Goal: Information Seeking & Learning: Find specific page/section

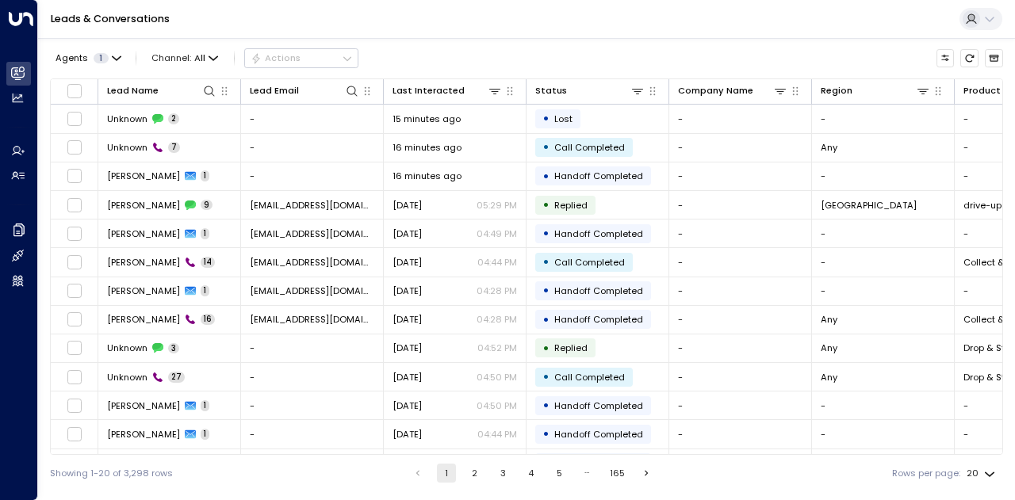
click at [438, 32] on div "Leads & Conversations" at bounding box center [526, 19] width 977 height 39
click at [208, 94] on icon at bounding box center [209, 91] width 10 height 10
type input "****"
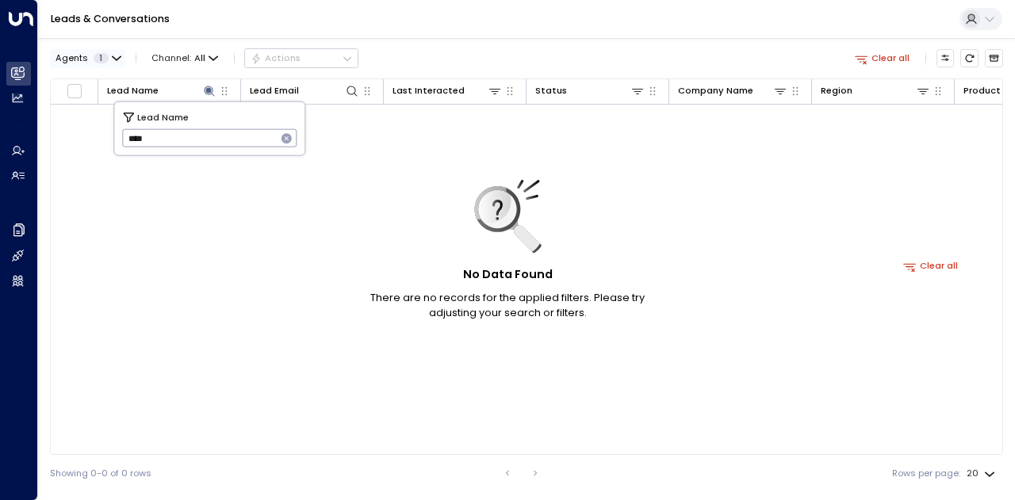
click at [115, 56] on icon "button" at bounding box center [117, 59] width 10 height 10
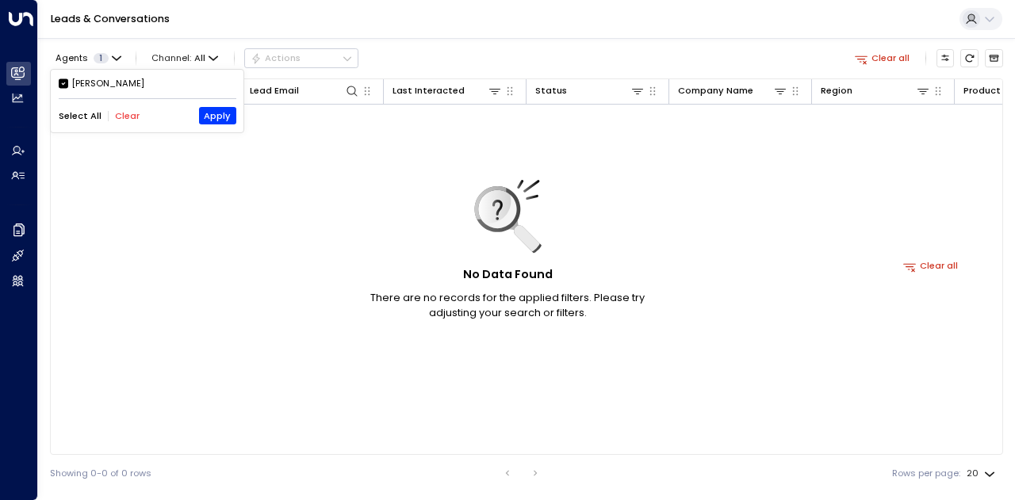
click at [450, 56] on div at bounding box center [507, 250] width 1015 height 500
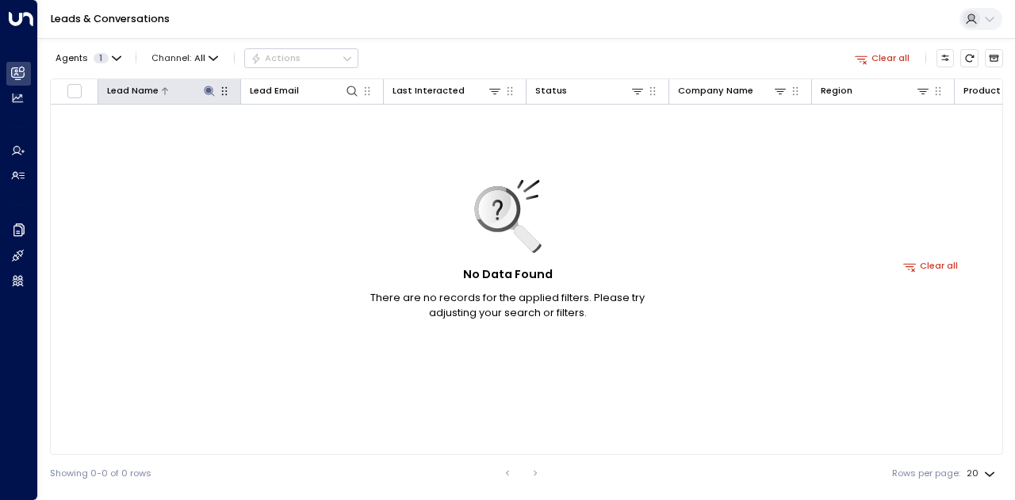
click at [203, 91] on icon at bounding box center [209, 91] width 13 height 13
click at [213, 95] on icon at bounding box center [209, 91] width 10 height 10
drag, startPoint x: 177, startPoint y: 143, endPoint x: 80, endPoint y: 140, distance: 96.7
click at [80, 140] on body "Overview Leads & Conversations Leads & Conversations Analytics Analytics Agents…" at bounding box center [507, 245] width 1015 height 491
drag, startPoint x: 176, startPoint y: 141, endPoint x: 88, endPoint y: 139, distance: 88.0
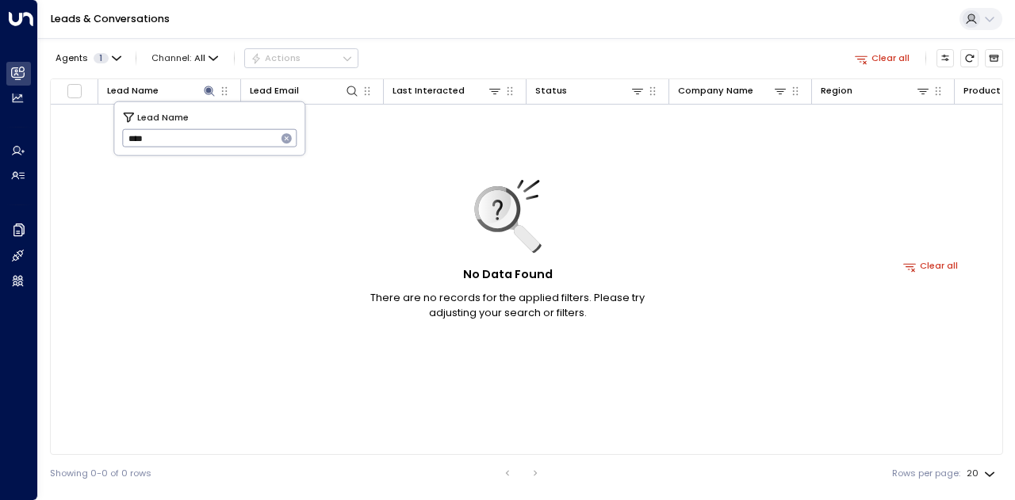
click at [88, 139] on body "Overview Leads & Conversations Leads & Conversations Analytics Analytics Agents…" at bounding box center [507, 245] width 1015 height 491
paste input "*********"
click at [75, 136] on body "**********" at bounding box center [507, 245] width 1015 height 491
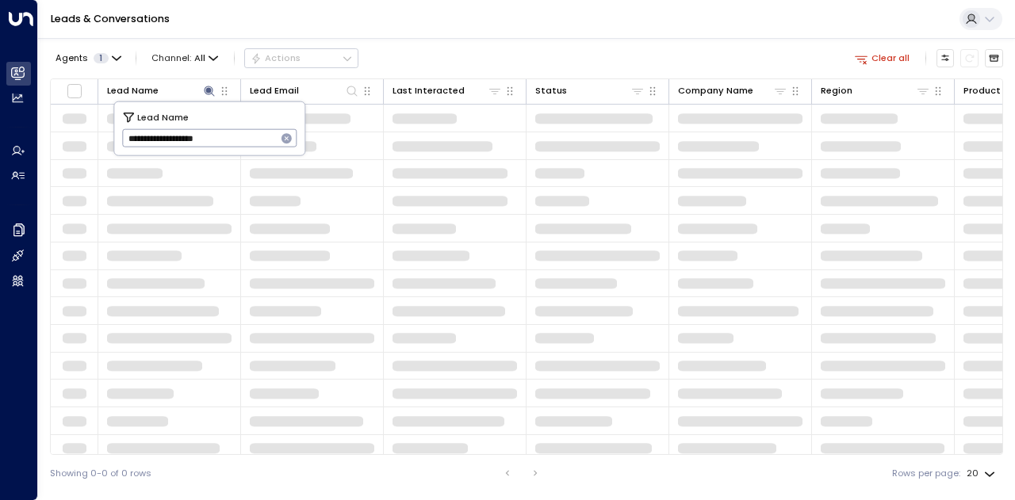
drag, startPoint x: 247, startPoint y: 139, endPoint x: 124, endPoint y: 133, distance: 123.8
click at [124, 133] on input "**********" at bounding box center [199, 138] width 155 height 26
type input "*********"
click at [558, 56] on div "Agents 1 Channel: All Actions Clear all" at bounding box center [526, 58] width 953 height 28
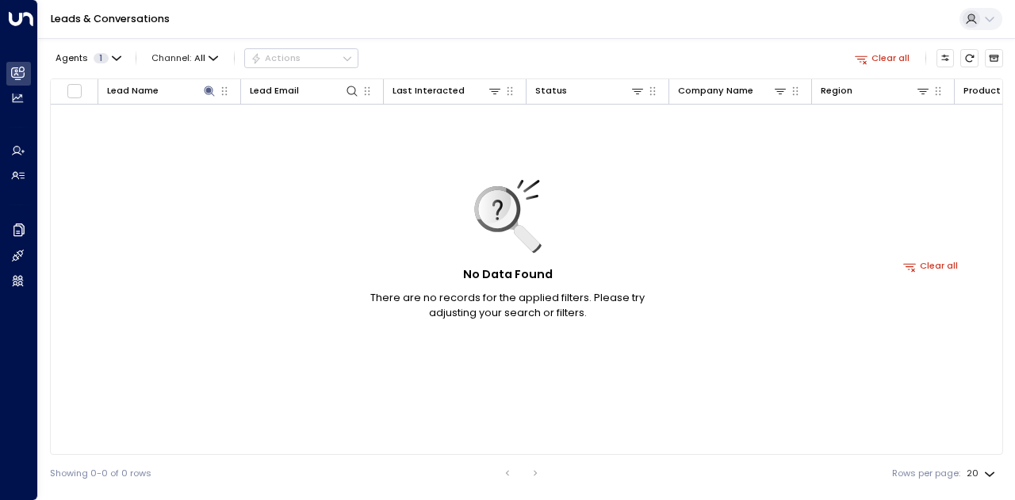
click at [885, 59] on button "Clear all" at bounding box center [882, 57] width 66 height 17
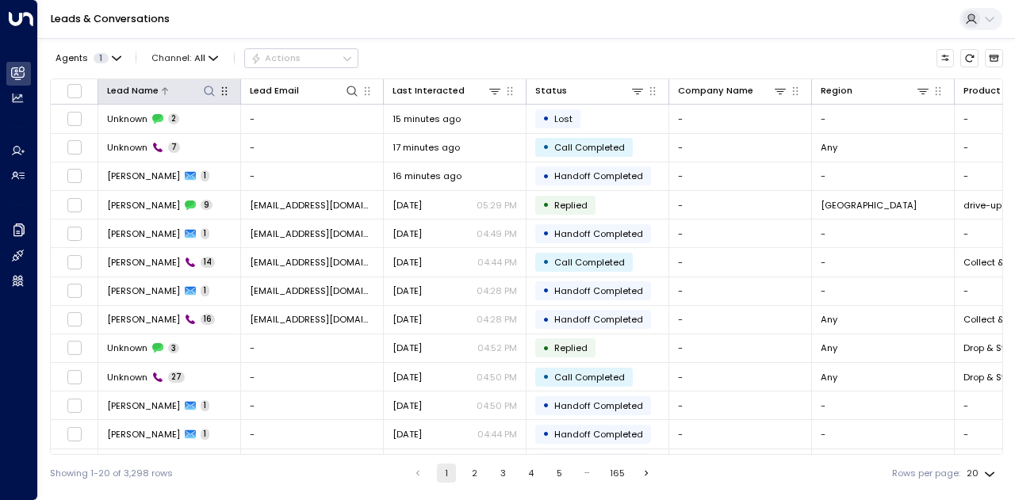
click at [212, 90] on icon at bounding box center [209, 91] width 10 height 10
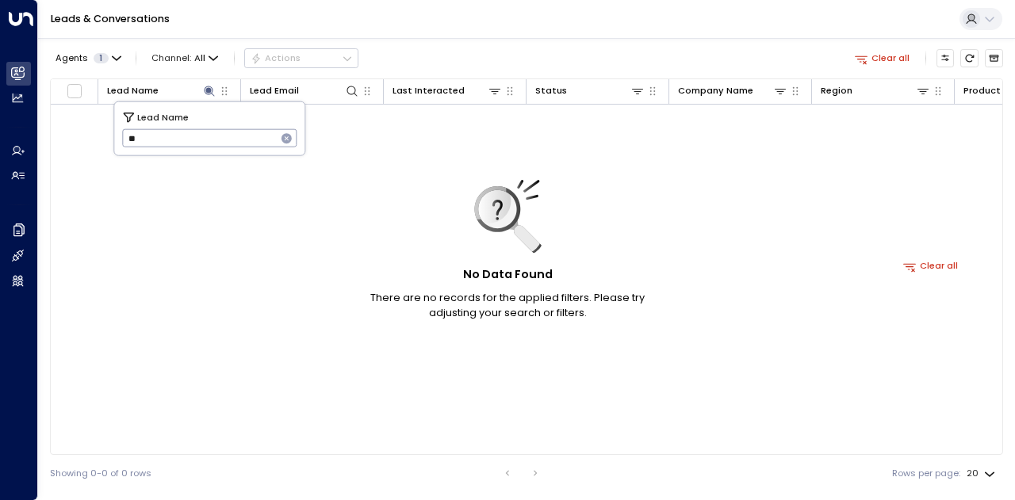
type input "*"
type input "****"
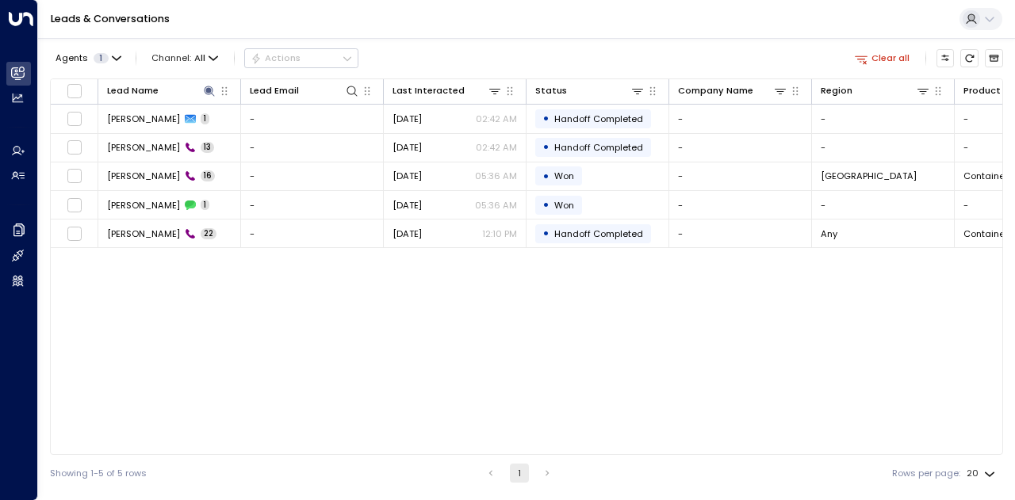
click at [507, 47] on div "Agents 1 Channel: All Actions Clear all" at bounding box center [526, 58] width 953 height 28
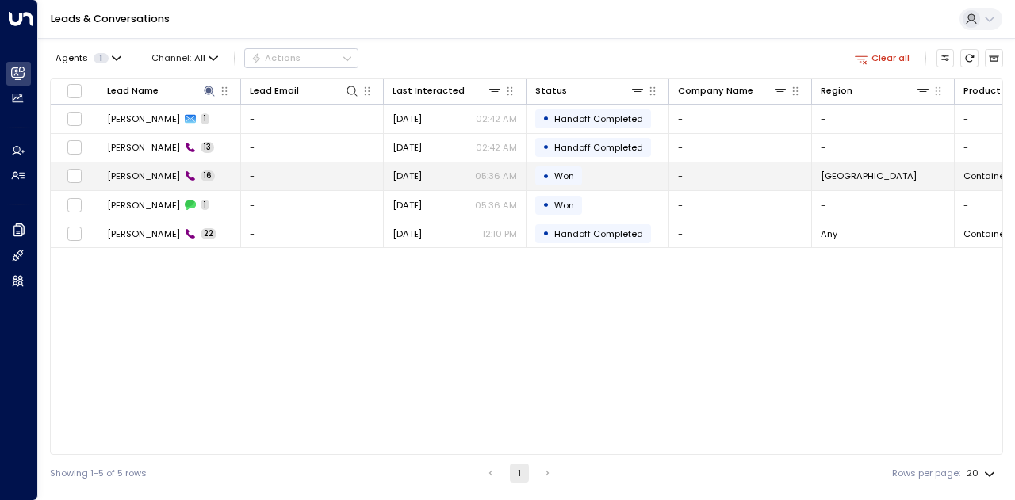
drag, startPoint x: 147, startPoint y: 174, endPoint x: 133, endPoint y: 174, distance: 13.5
click at [133, 174] on span "[PERSON_NAME]" at bounding box center [143, 176] width 73 height 13
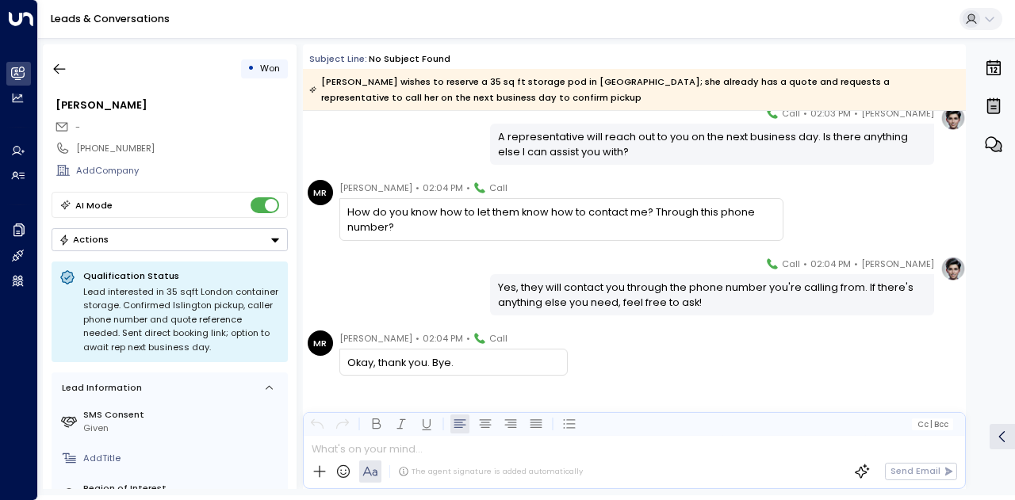
scroll to position [907, 0]
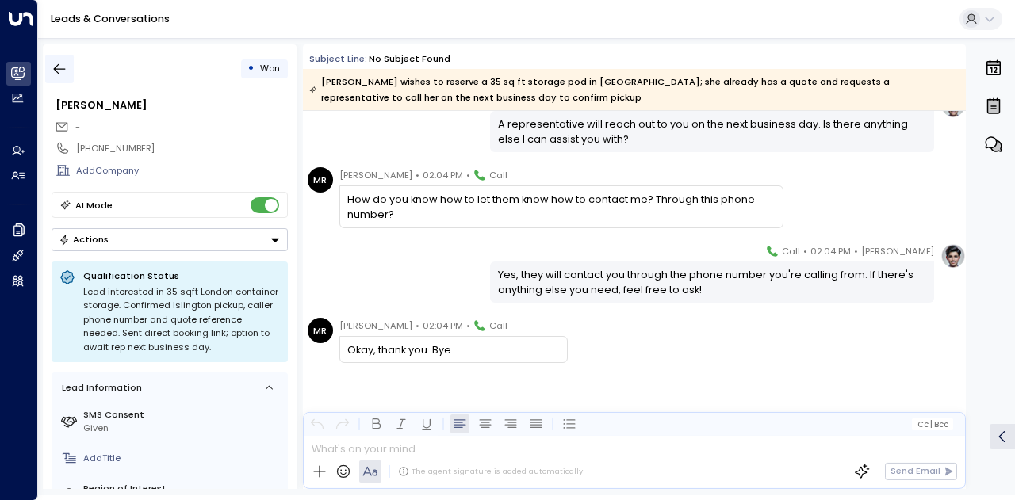
click at [46, 66] on button "button" at bounding box center [59, 69] width 29 height 29
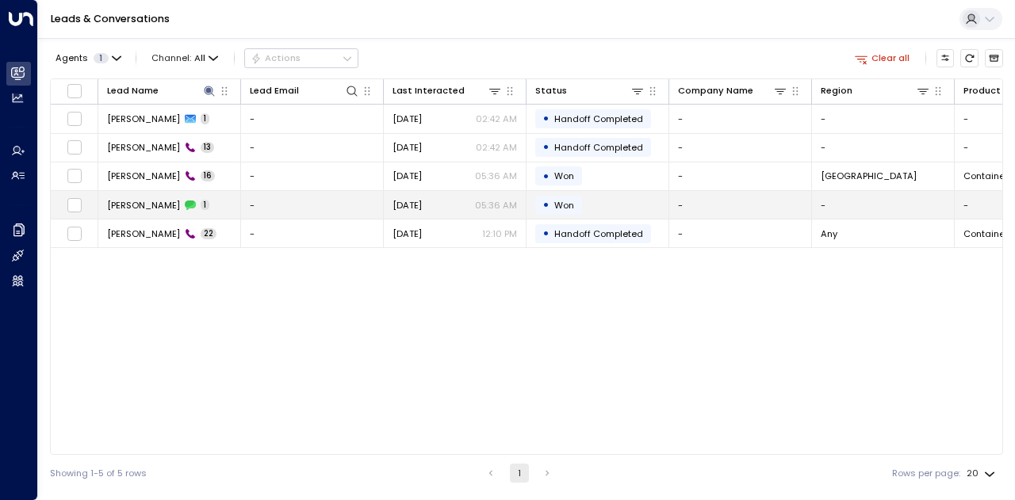
click at [132, 205] on span "[PERSON_NAME]" at bounding box center [143, 205] width 73 height 13
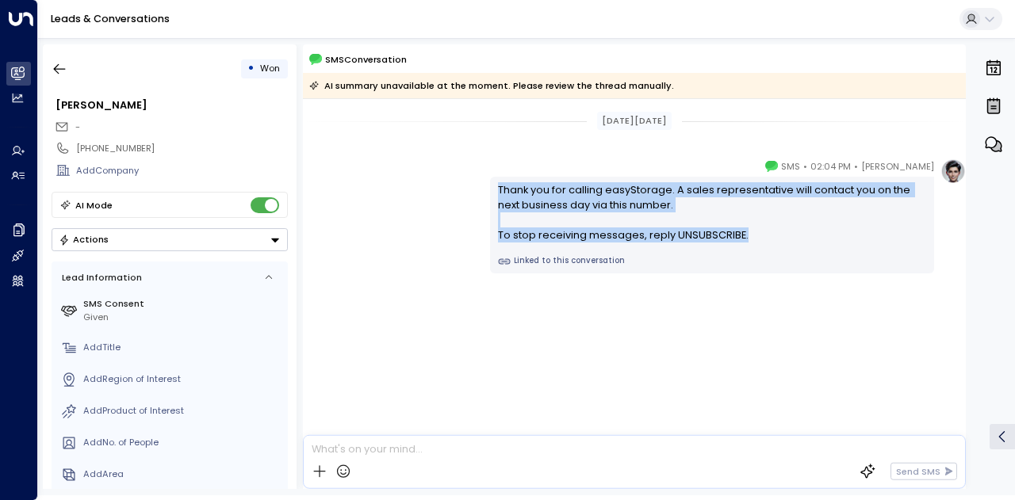
drag, startPoint x: 760, startPoint y: 235, endPoint x: 462, endPoint y: 189, distance: 301.6
click at [462, 189] on div "[PERSON_NAME] • 02:04 PM • SMS Thank you for calling easyStorage. A sales repre…" at bounding box center [634, 216] width 663 height 115
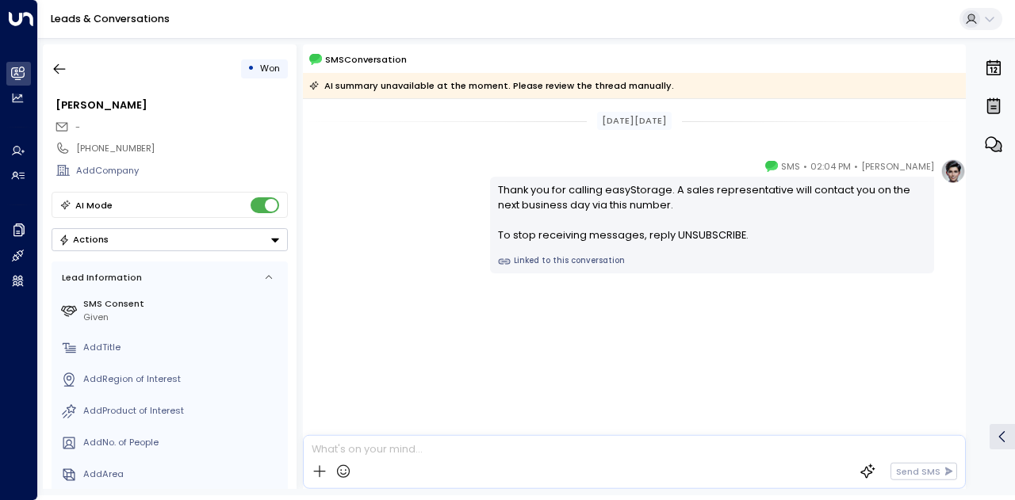
click at [488, 332] on div "[PERSON_NAME] • 02:04 PM • SMS Thank you for calling easyStorage. A sales repre…" at bounding box center [634, 280] width 663 height 242
click at [59, 68] on icon "button" at bounding box center [60, 69] width 12 height 10
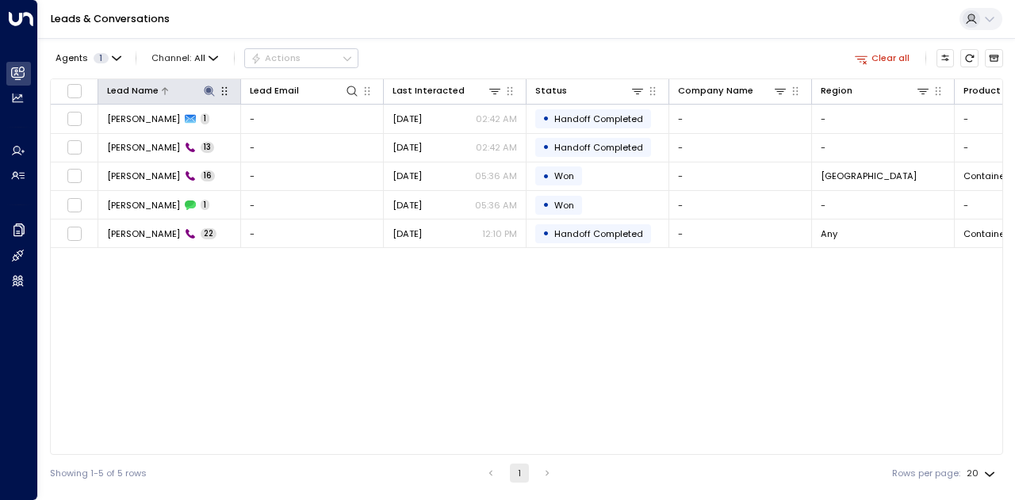
click at [211, 93] on icon at bounding box center [209, 91] width 10 height 10
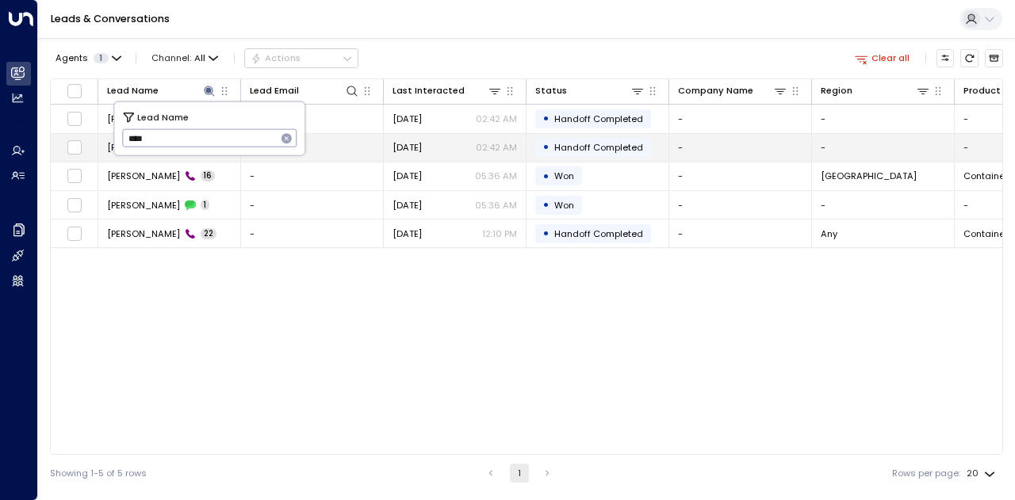
drag, startPoint x: 178, startPoint y: 140, endPoint x: 94, endPoint y: 140, distance: 83.2
click at [94, 140] on body "Overview Leads & Conversations Leads & Conversations Analytics Analytics Agents…" at bounding box center [507, 245] width 1015 height 491
drag, startPoint x: 153, startPoint y: 142, endPoint x: 111, endPoint y: 137, distance: 42.3
click at [111, 137] on body "Overview Leads & Conversations Leads & Conversations Analytics Analytics Agents…" at bounding box center [507, 245] width 1015 height 491
type input "*"
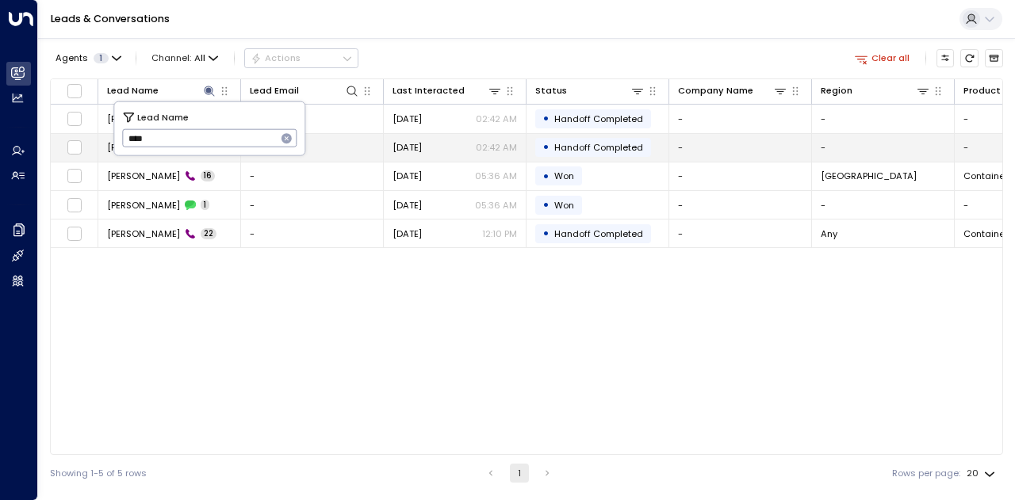
type input "*****"
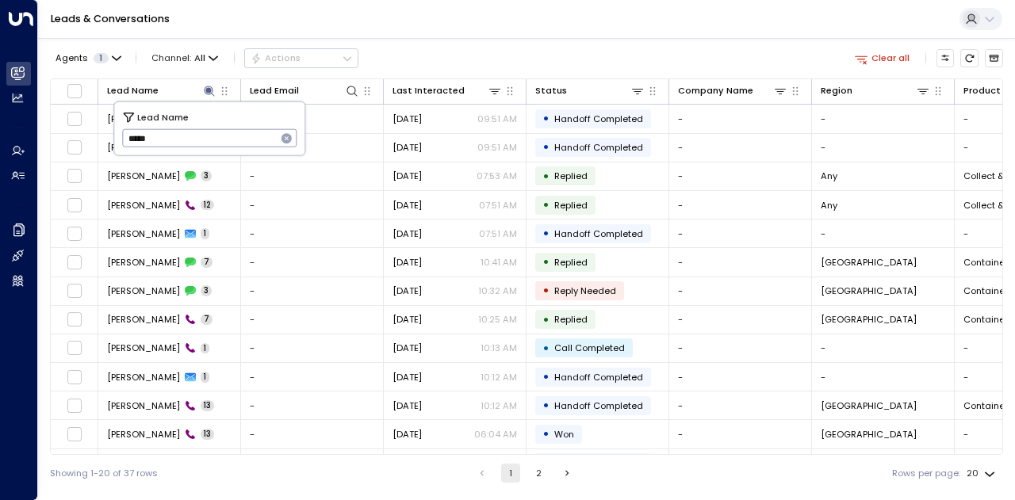
click at [436, 54] on div "Agents 1 Channel: All Actions Clear all" at bounding box center [526, 58] width 953 height 28
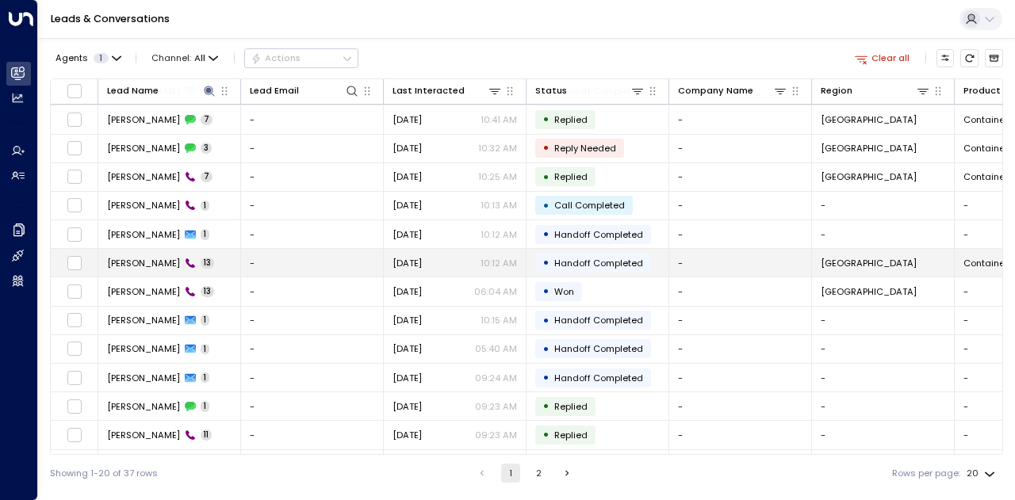
scroll to position [63, 0]
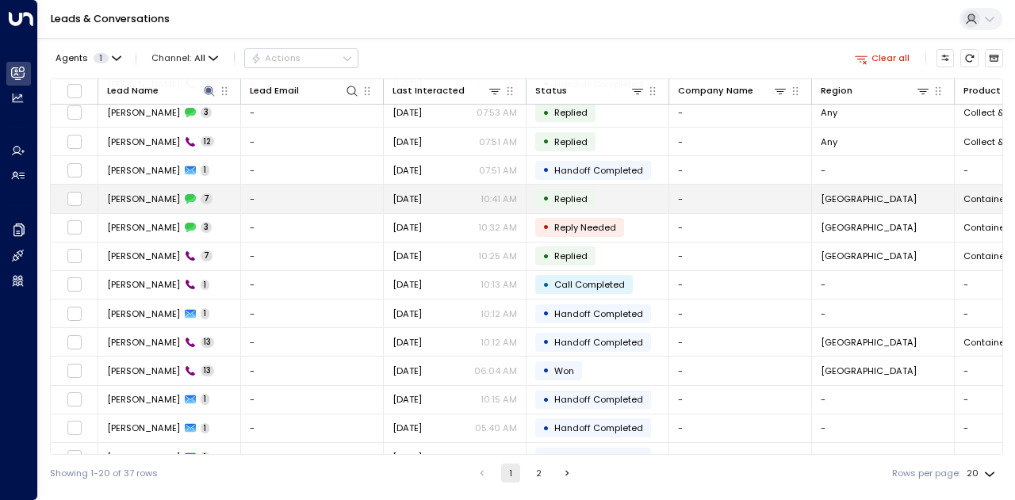
click at [135, 197] on span "[PERSON_NAME]" at bounding box center [143, 199] width 73 height 13
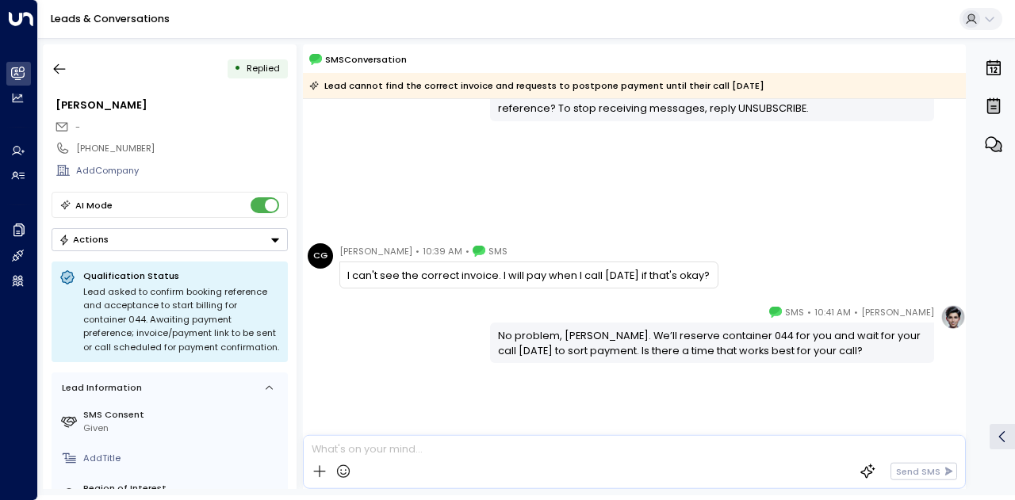
scroll to position [604, 0]
click at [64, 58] on button "button" at bounding box center [59, 69] width 29 height 29
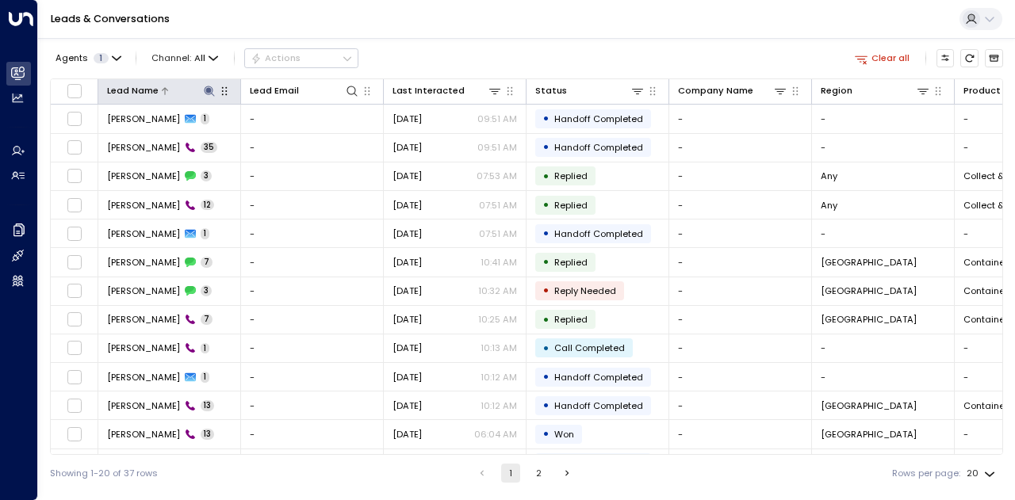
click at [208, 91] on icon at bounding box center [209, 91] width 10 height 10
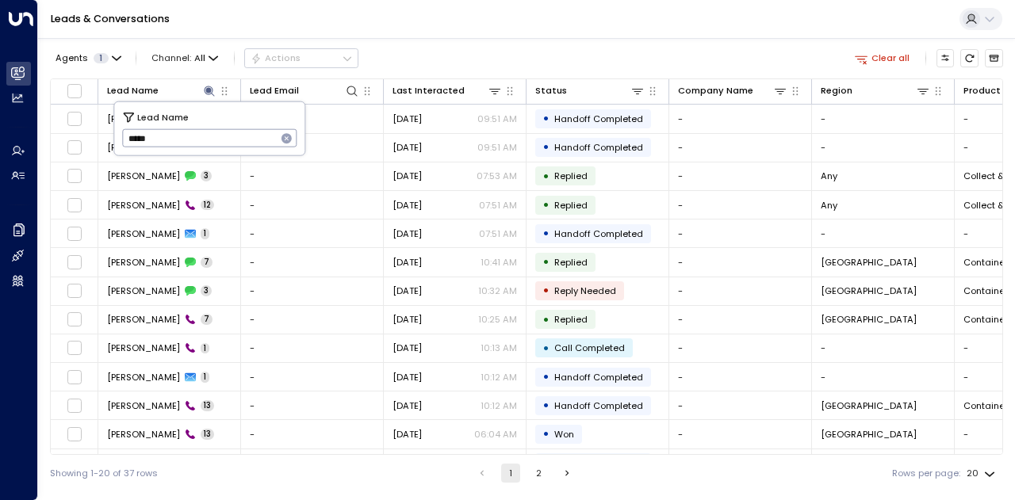
drag, startPoint x: 171, startPoint y: 140, endPoint x: 116, endPoint y: 132, distance: 55.9
click at [116, 132] on div "Lead Name ***** ​" at bounding box center [209, 128] width 190 height 53
type input "**********"
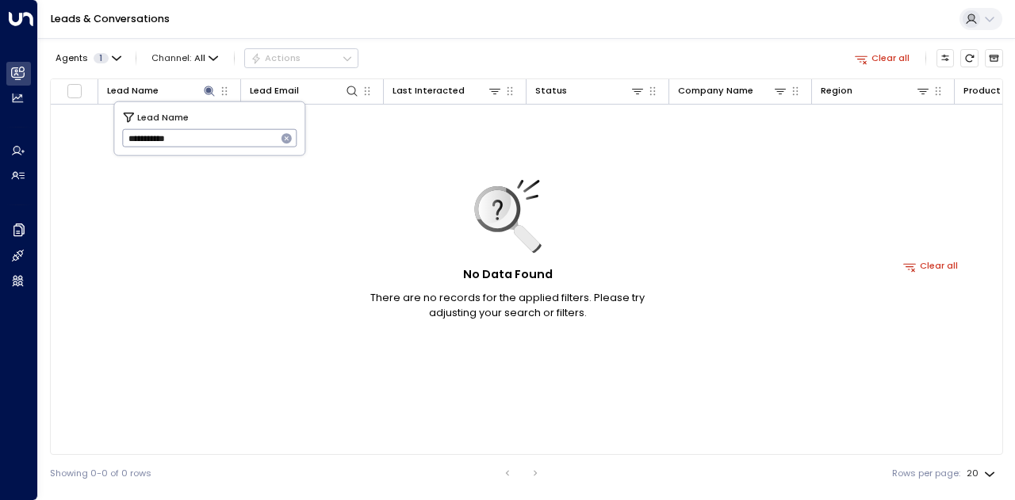
click at [605, 48] on div "Agents 1 Channel: All Actions Clear all" at bounding box center [526, 58] width 953 height 28
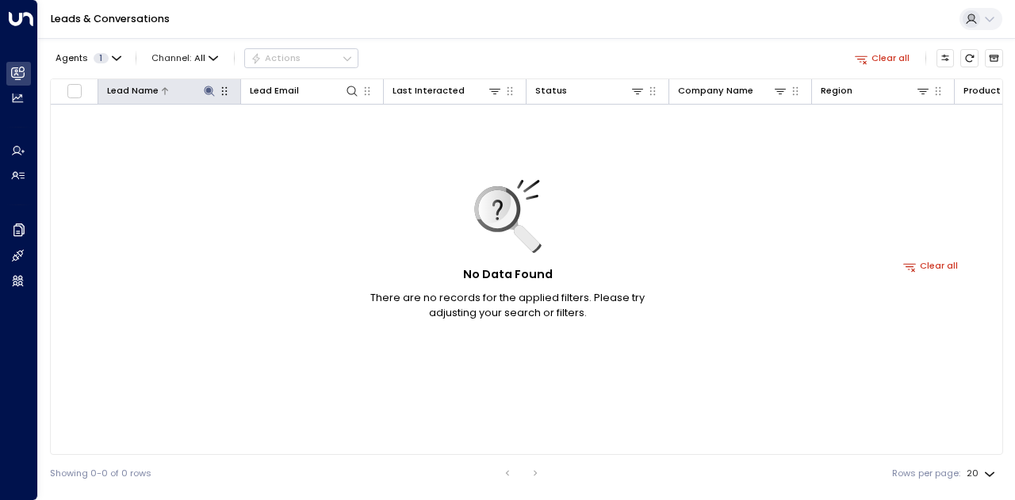
click at [208, 86] on icon at bounding box center [209, 91] width 10 height 10
click at [208, 90] on icon at bounding box center [209, 91] width 10 height 10
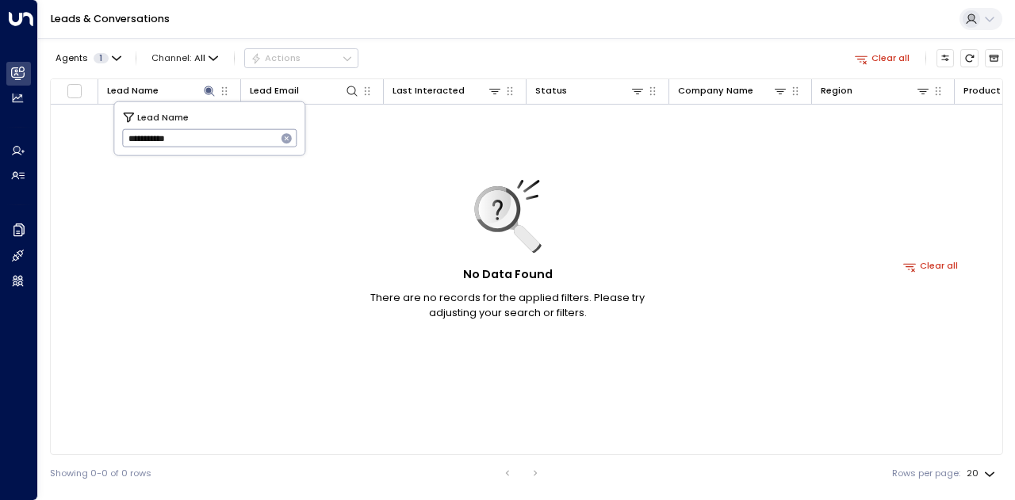
drag, startPoint x: 205, startPoint y: 139, endPoint x: 114, endPoint y: 139, distance: 90.4
click at [114, 139] on div "**********" at bounding box center [209, 128] width 190 height 53
type input "*"
type input "*****"
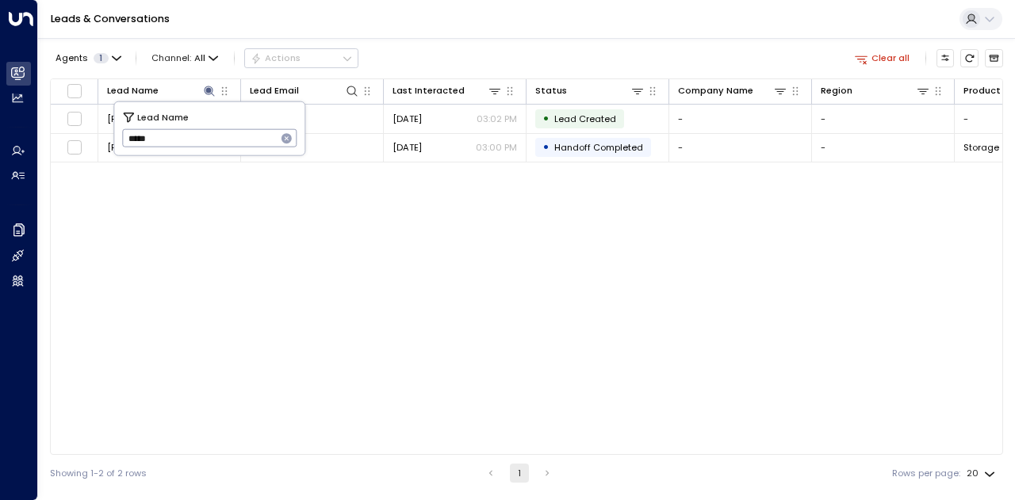
click at [660, 53] on div "Agents 1 Channel: All Actions Clear all" at bounding box center [526, 58] width 953 height 28
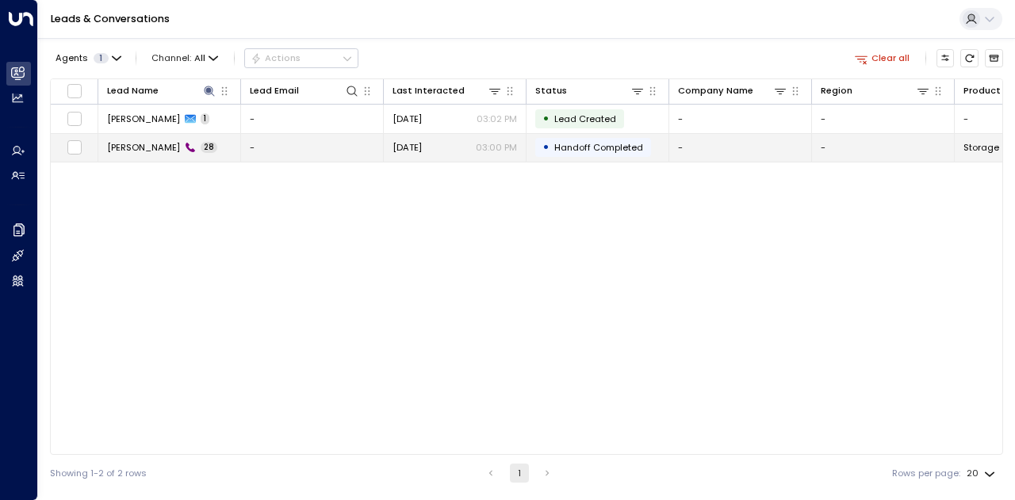
click at [137, 147] on span "[PERSON_NAME]" at bounding box center [143, 147] width 73 height 13
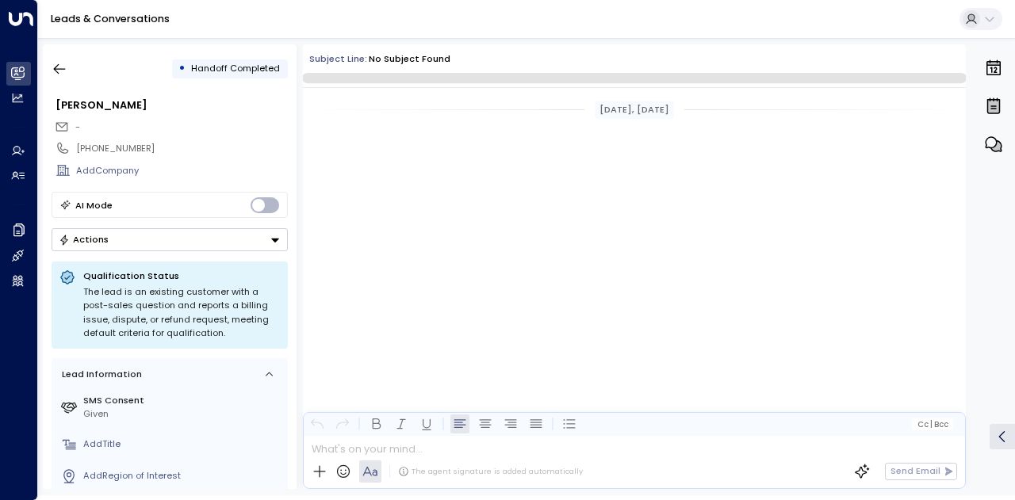
scroll to position [6825, 0]
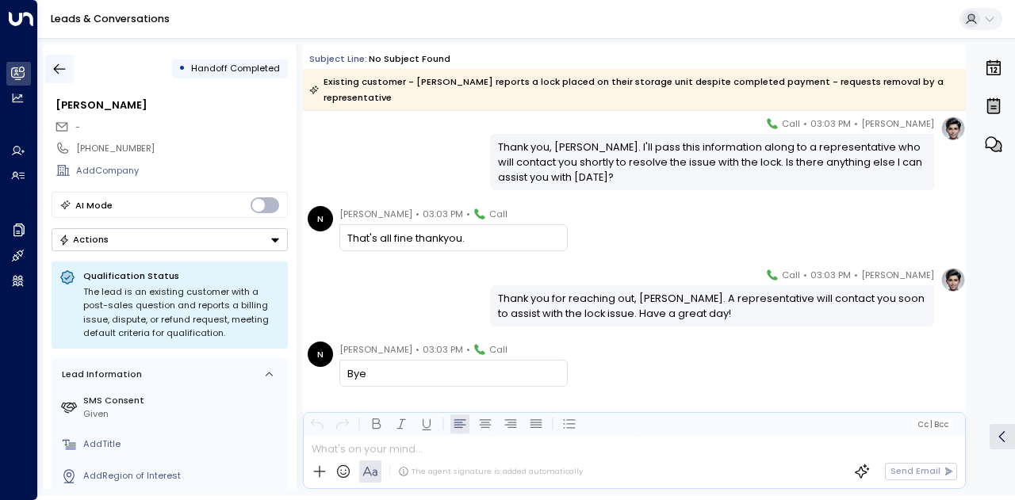
click at [59, 71] on icon "button" at bounding box center [60, 69] width 16 height 16
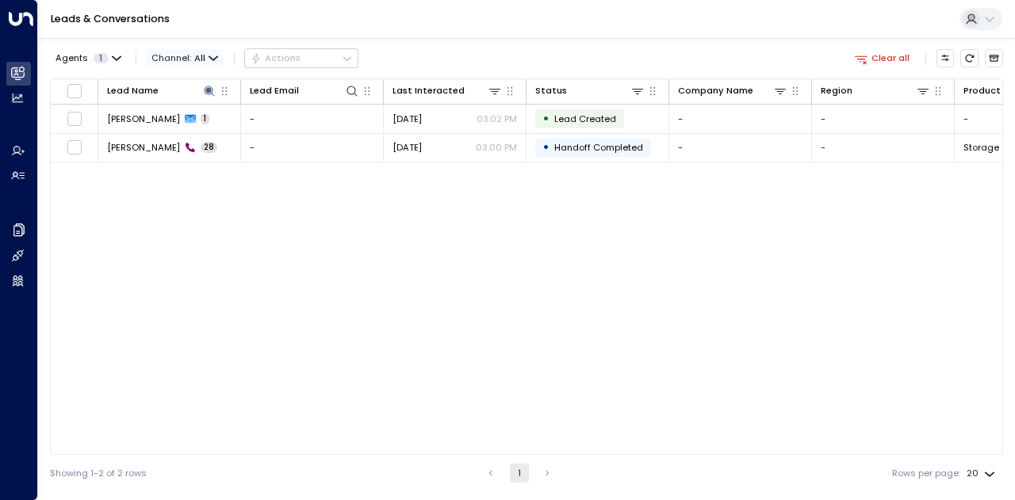
click at [209, 59] on icon "button" at bounding box center [213, 59] width 10 height 10
click at [357, 244] on div at bounding box center [507, 250] width 1015 height 500
click at [206, 93] on icon at bounding box center [209, 91] width 13 height 13
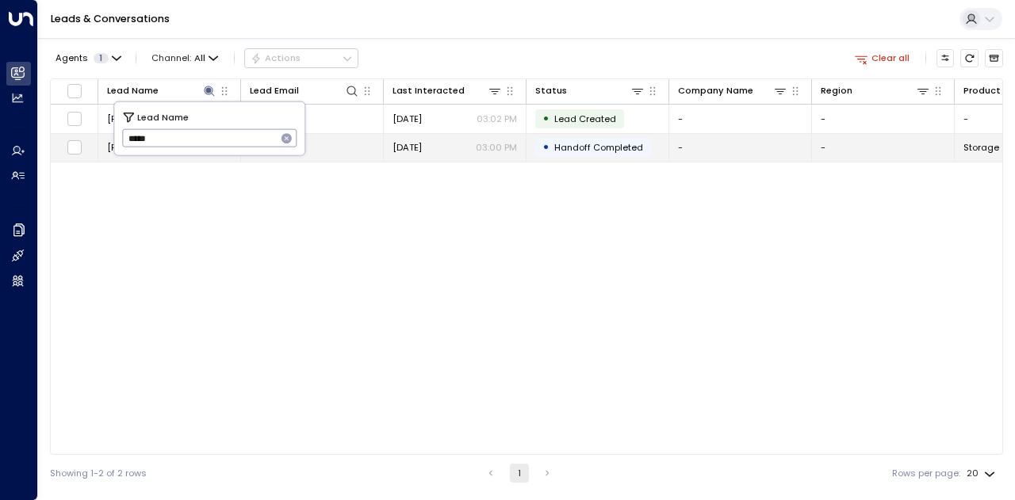
click at [87, 136] on body "Overview Leads & Conversations Leads & Conversations Analytics Analytics Agents…" at bounding box center [507, 245] width 1015 height 491
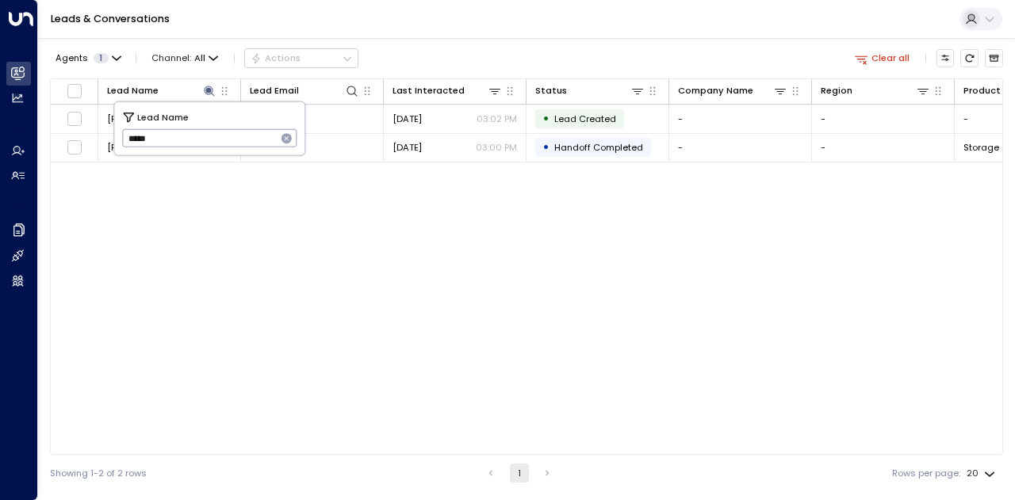
click at [301, 251] on div "Lead Name Lead Email Last Interacted Status Company Name Region Product # of pe…" at bounding box center [526, 266] width 953 height 377
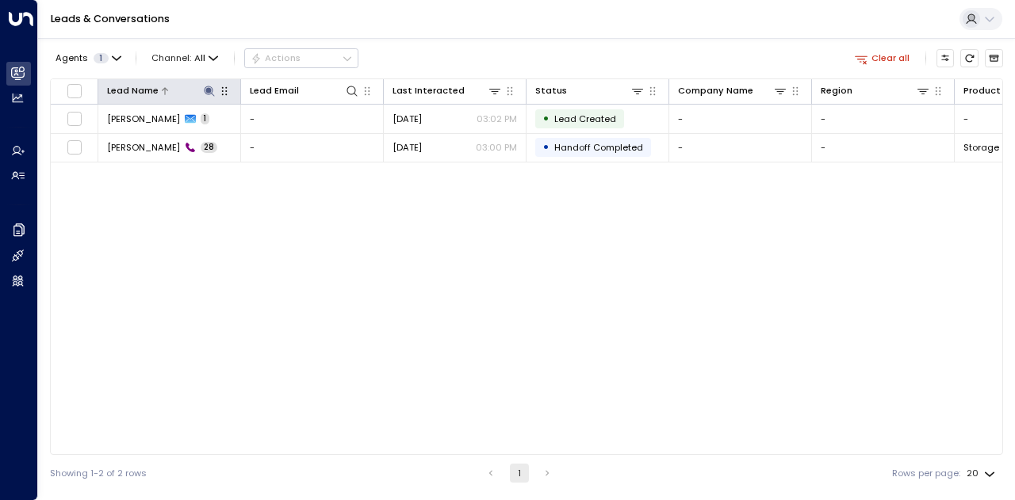
click at [208, 85] on icon at bounding box center [209, 91] width 13 height 13
click at [212, 88] on icon at bounding box center [209, 91] width 13 height 13
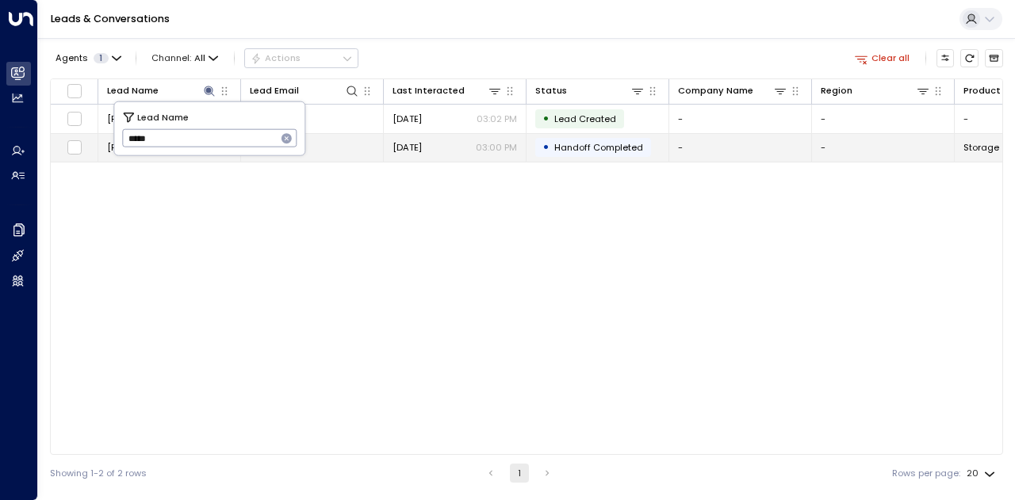
drag, startPoint x: 159, startPoint y: 139, endPoint x: 97, endPoint y: 140, distance: 61.8
click at [97, 140] on body "Overview Leads & Conversations Leads & Conversations Analytics Analytics Agents…" at bounding box center [507, 245] width 1015 height 491
type input "*"
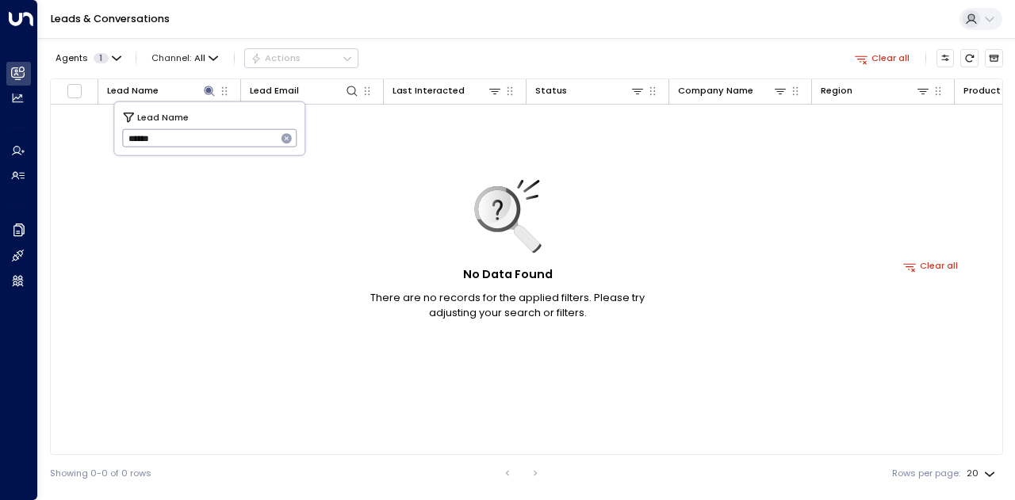
drag, startPoint x: 146, startPoint y: 139, endPoint x: 178, endPoint y: 138, distance: 31.7
click at [176, 139] on input "******" at bounding box center [199, 138] width 155 height 26
type input "*****"
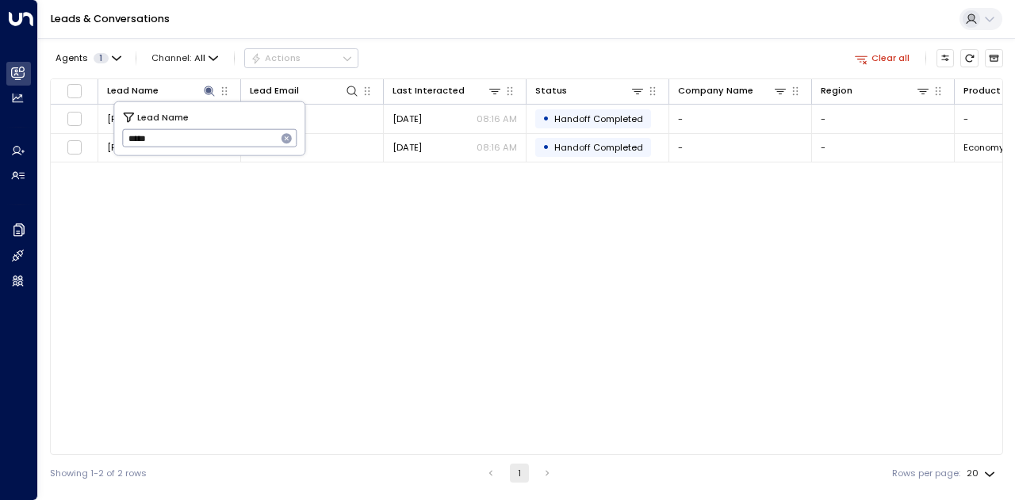
click at [484, 54] on div "Agents 1 Channel: All Actions Clear all" at bounding box center [526, 58] width 953 height 28
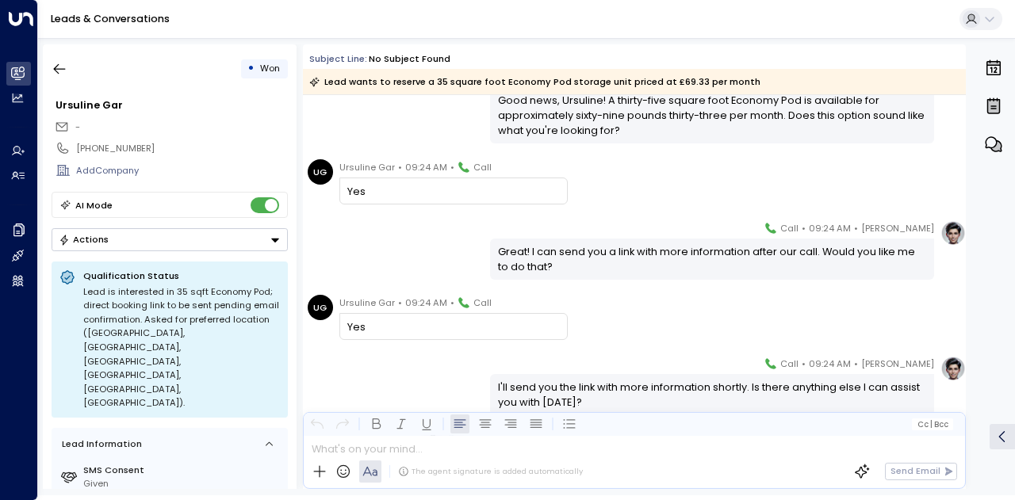
scroll to position [1162, 0]
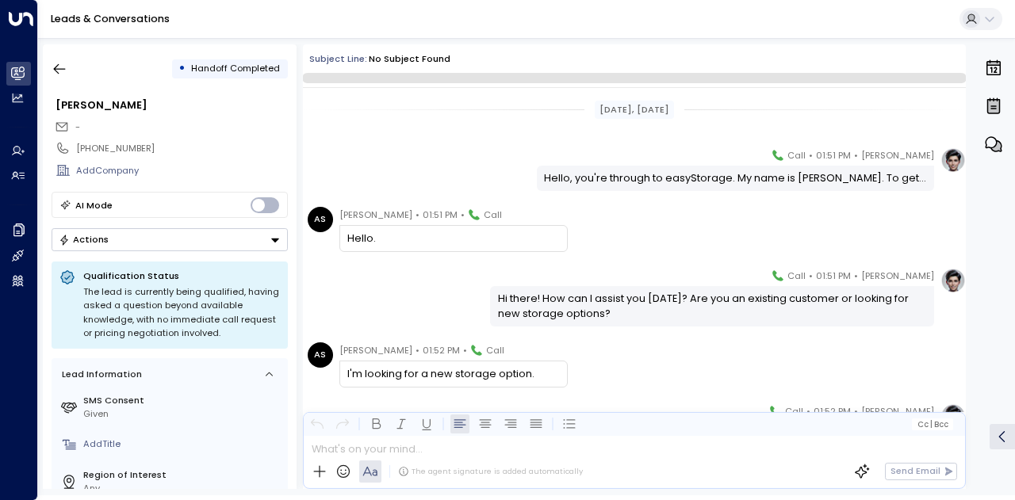
scroll to position [9681, 0]
